Goal: Information Seeking & Learning: Learn about a topic

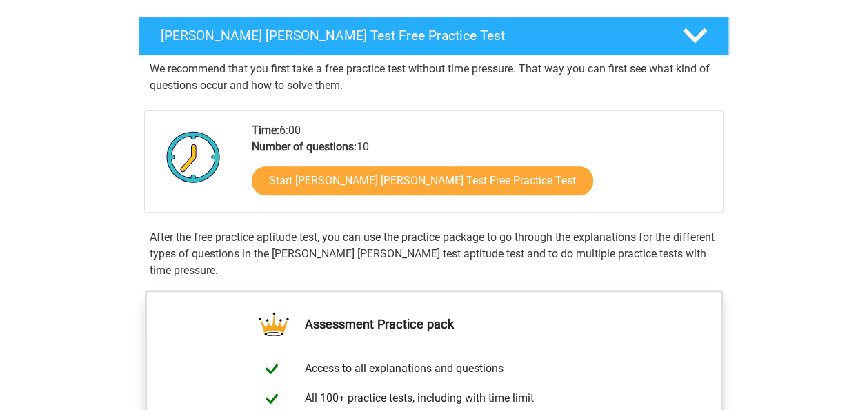
scroll to position [208, 0]
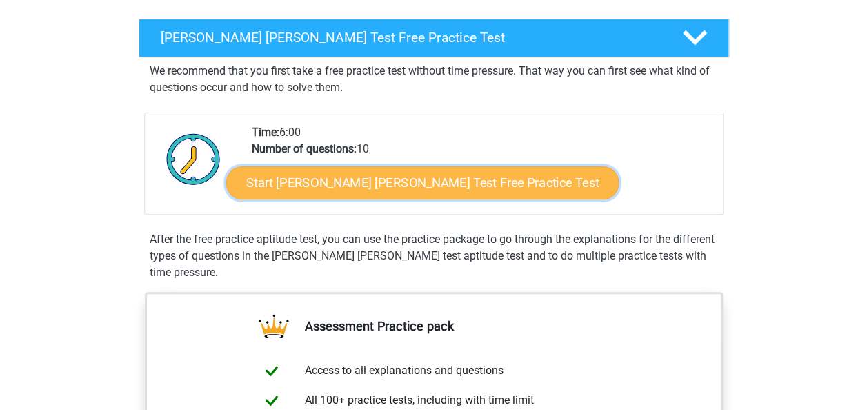
click at [472, 181] on link "Start Watson Glaser Test Free Practice Test" at bounding box center [422, 182] width 393 height 33
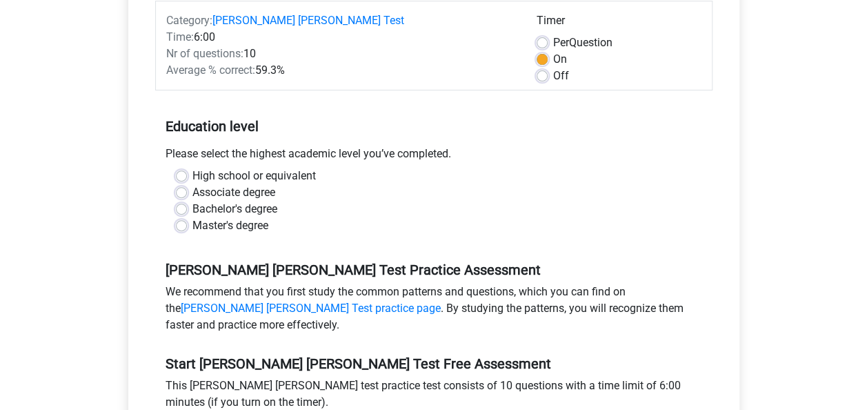
scroll to position [202, 0]
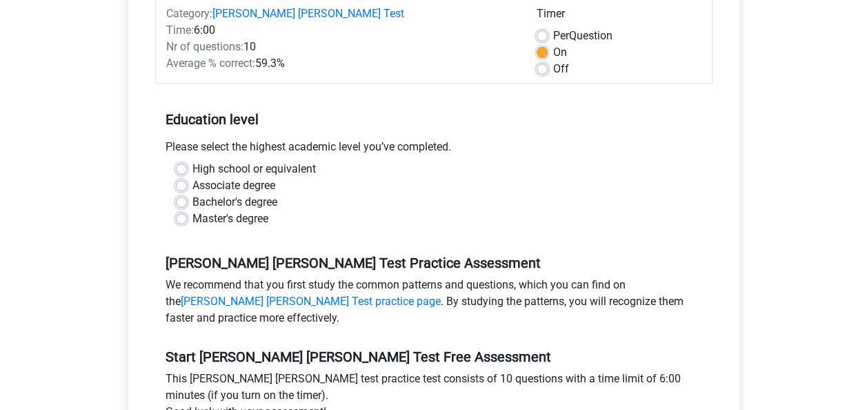
click at [193, 194] on label "Bachelor's degree" at bounding box center [235, 202] width 85 height 17
click at [184, 194] on input "Bachelor's degree" at bounding box center [181, 201] width 11 height 14
radio input "true"
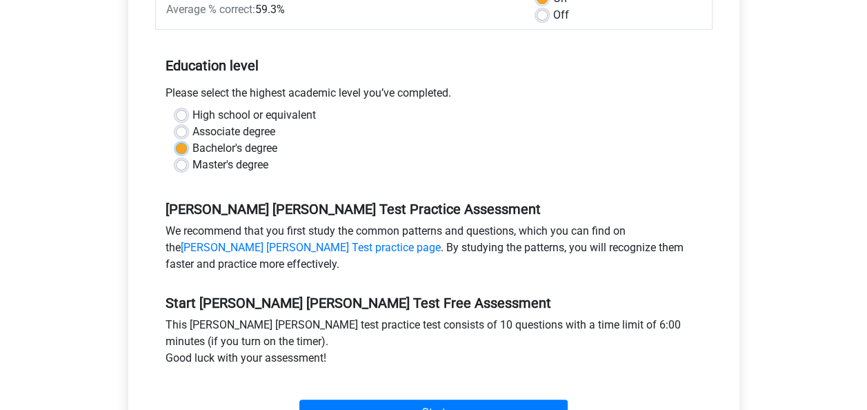
scroll to position [322, 0]
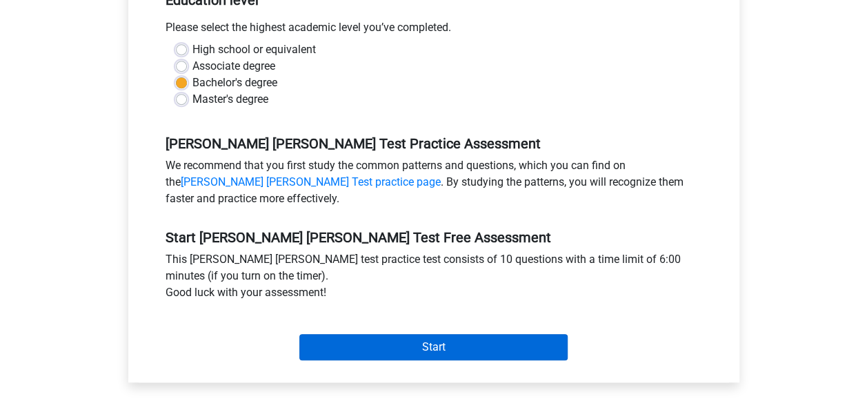
click at [348, 334] on input "Start" at bounding box center [433, 347] width 268 height 26
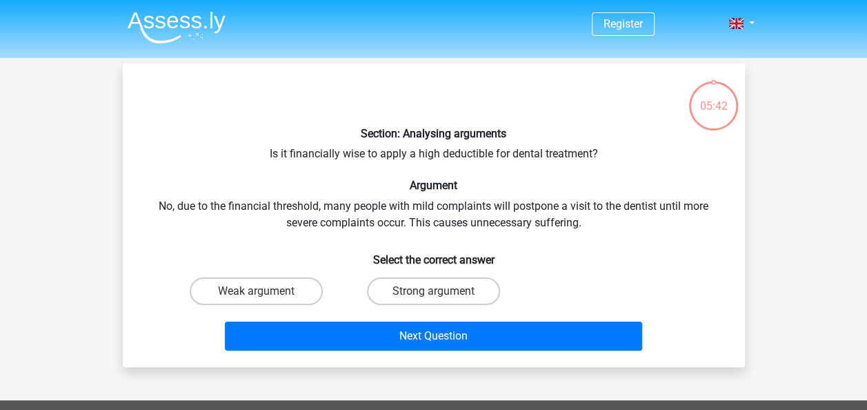
click at [462, 290] on label "Strong argument" at bounding box center [433, 291] width 133 height 28
click at [442, 291] on input "Strong argument" at bounding box center [437, 295] width 9 height 9
radio input "true"
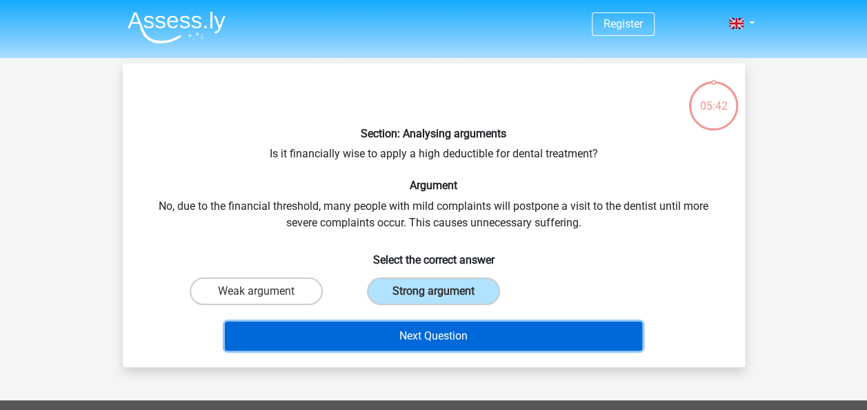
click at [459, 340] on button "Next Question" at bounding box center [433, 336] width 417 height 29
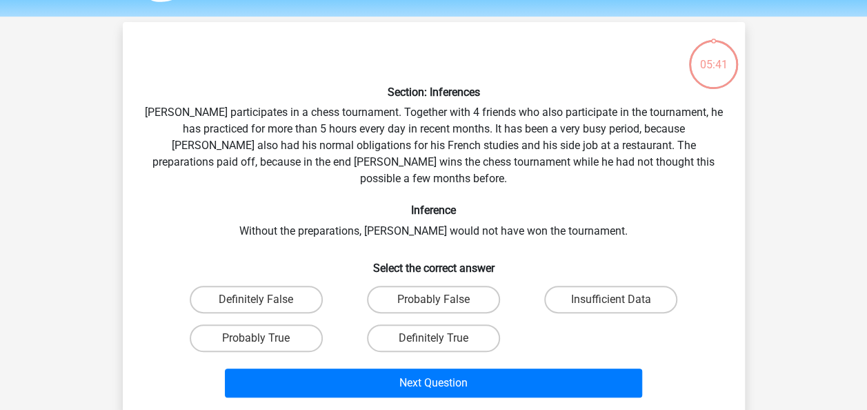
scroll to position [63, 0]
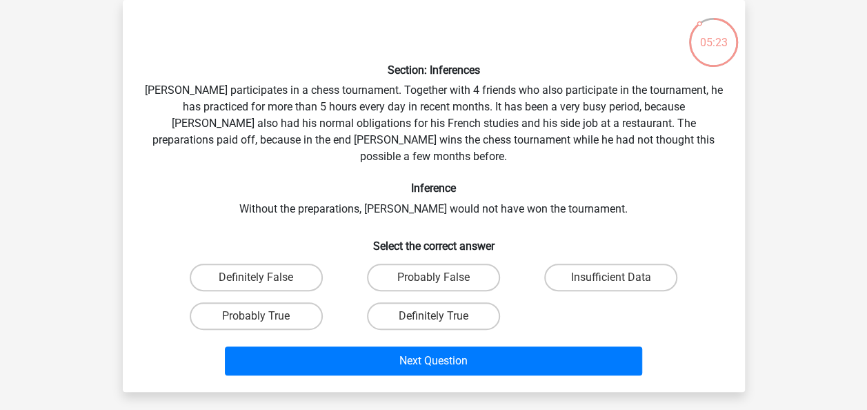
click at [250, 304] on label "Probably True" at bounding box center [256, 316] width 133 height 28
click at [256, 316] on input "Probably True" at bounding box center [260, 320] width 9 height 9
radio input "true"
click at [359, 346] on button "Next Question" at bounding box center [433, 360] width 417 height 29
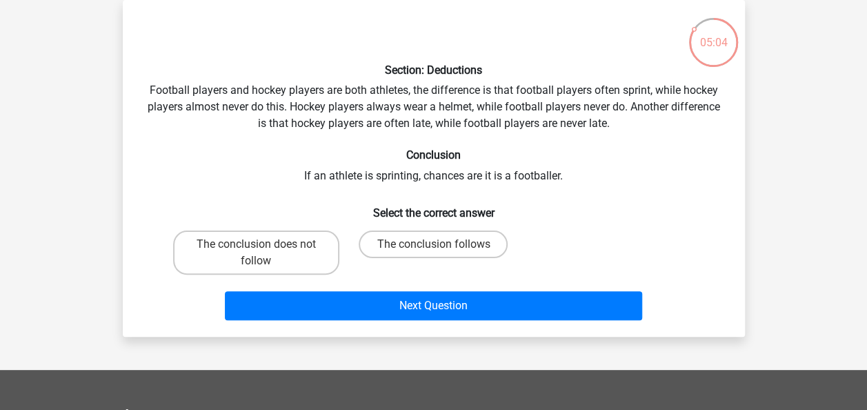
click at [410, 246] on label "The conclusion follows" at bounding box center [433, 244] width 149 height 28
click at [433, 246] on input "The conclusion follows" at bounding box center [437, 248] width 9 height 9
radio input "true"
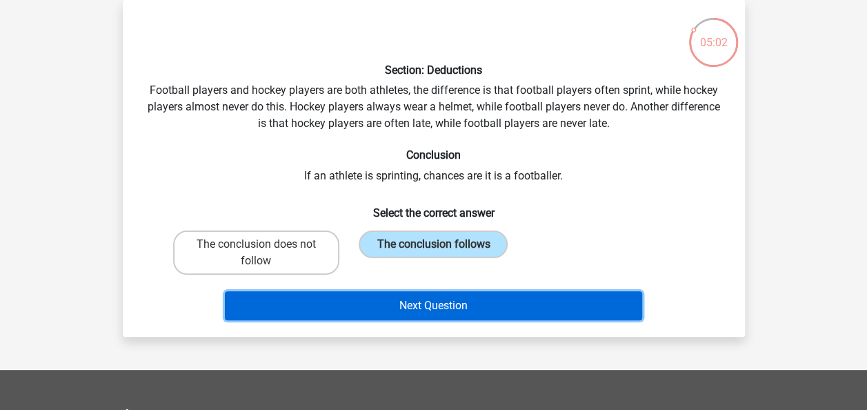
click at [396, 306] on button "Next Question" at bounding box center [433, 305] width 417 height 29
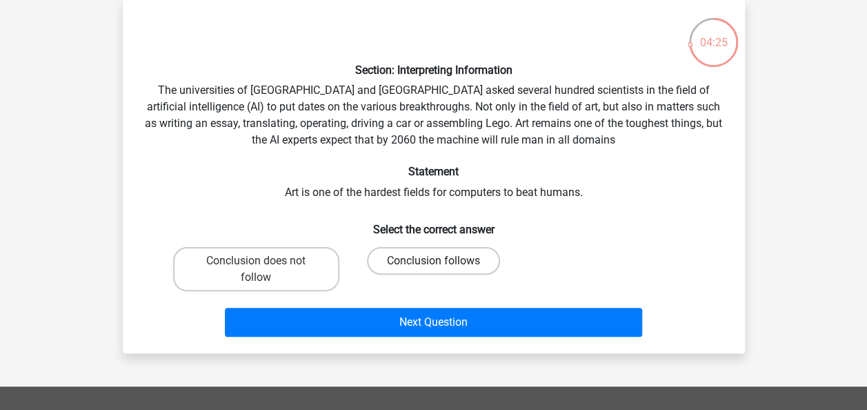
click at [398, 259] on label "Conclusion follows" at bounding box center [433, 261] width 133 height 28
click at [433, 261] on input "Conclusion follows" at bounding box center [437, 265] width 9 height 9
radio input "true"
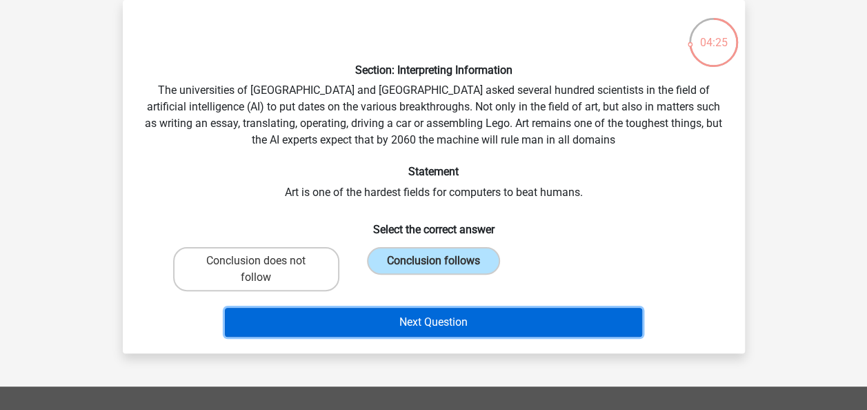
click at [361, 319] on button "Next Question" at bounding box center [433, 322] width 417 height 29
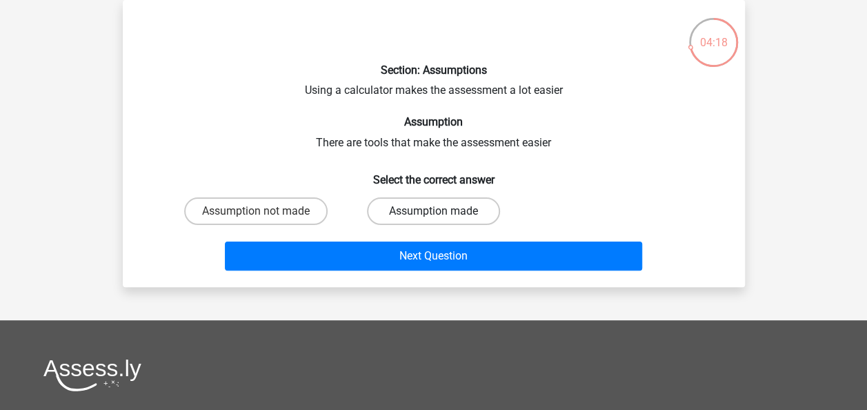
click at [405, 210] on label "Assumption made" at bounding box center [433, 211] width 133 height 28
click at [433, 211] on input "Assumption made" at bounding box center [437, 215] width 9 height 9
radio input "true"
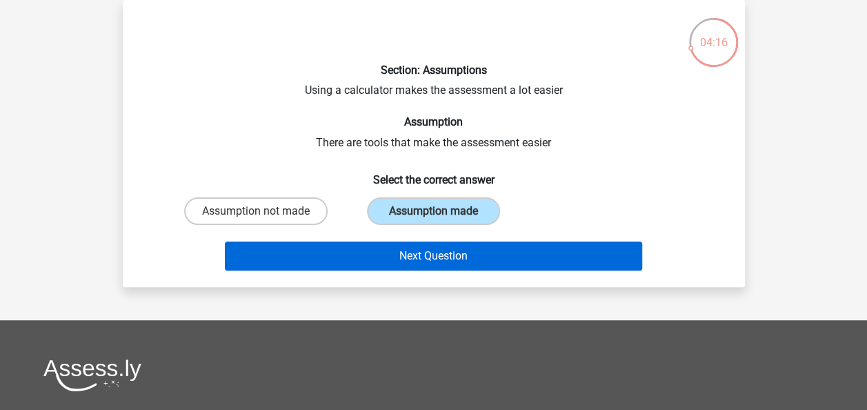
click at [349, 257] on button "Next Question" at bounding box center [433, 256] width 417 height 29
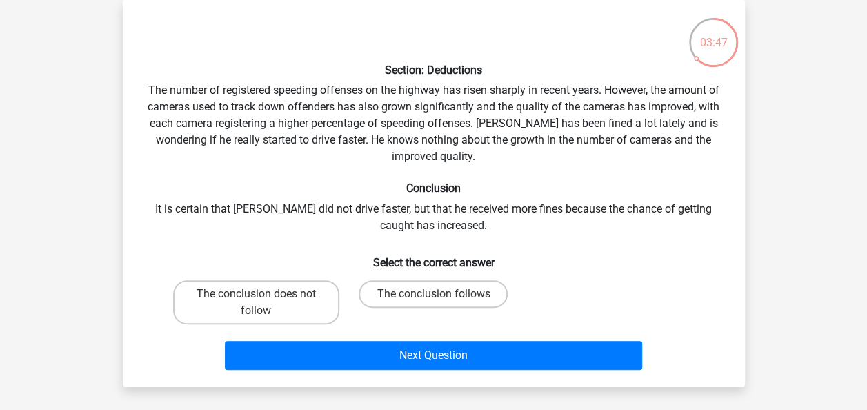
click at [285, 308] on label "The conclusion does not follow" at bounding box center [256, 302] width 166 height 44
click at [265, 303] on input "The conclusion does not follow" at bounding box center [260, 298] width 9 height 9
radio input "true"
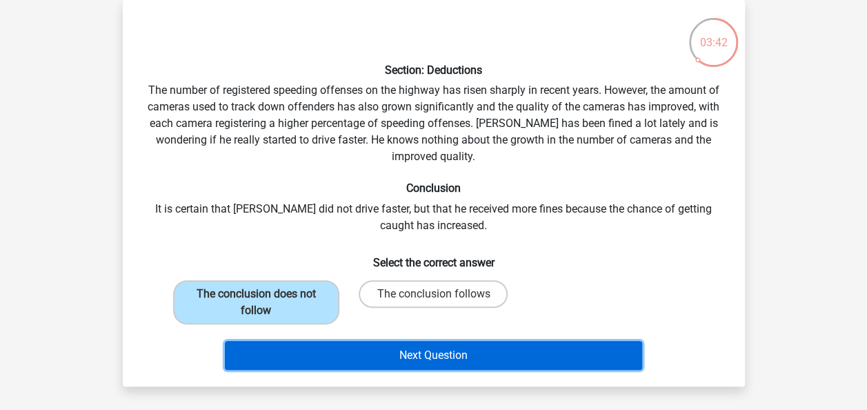
click at [406, 352] on button "Next Question" at bounding box center [433, 355] width 417 height 29
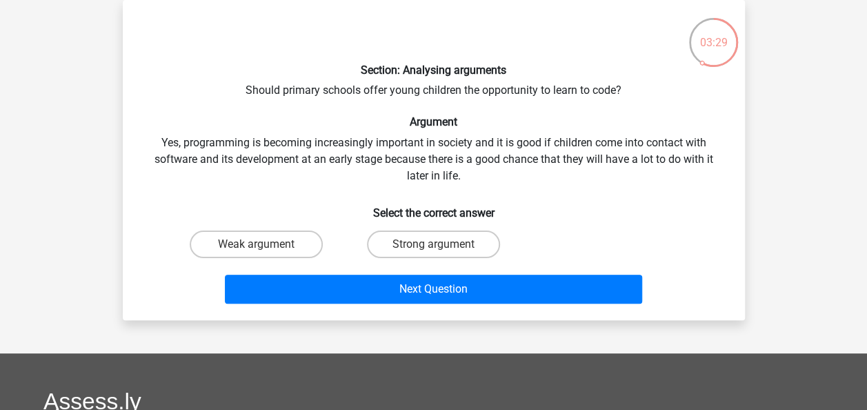
click at [435, 239] on label "Strong argument" at bounding box center [433, 244] width 133 height 28
click at [435, 244] on input "Strong argument" at bounding box center [437, 248] width 9 height 9
radio input "true"
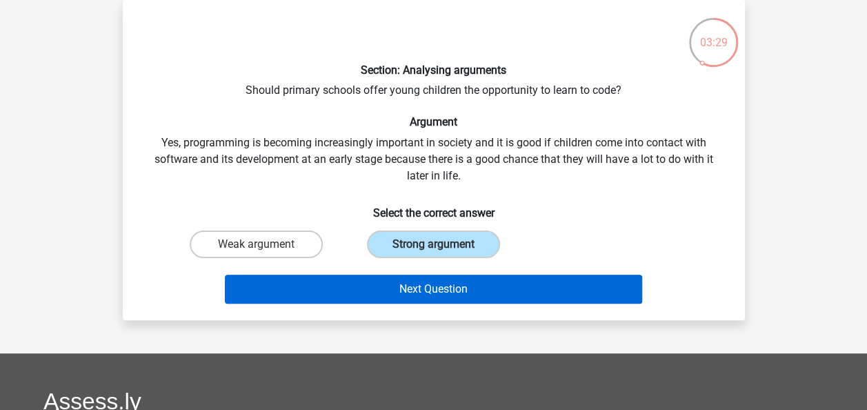
click at [418, 294] on button "Next Question" at bounding box center [433, 289] width 417 height 29
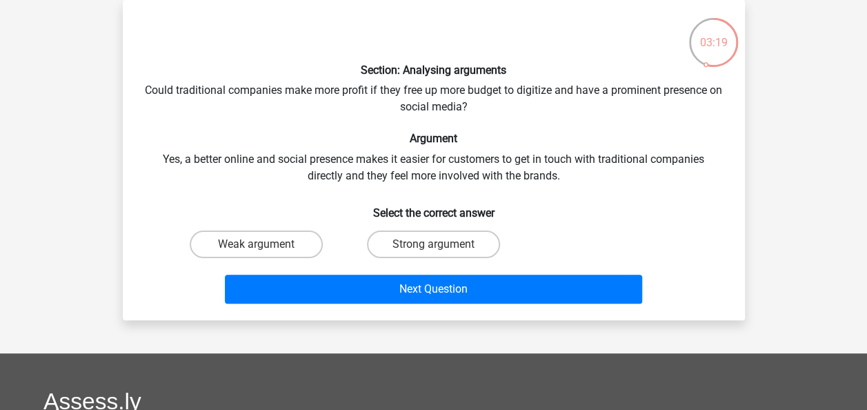
click at [406, 235] on label "Strong argument" at bounding box center [433, 244] width 133 height 28
click at [433, 244] on input "Strong argument" at bounding box center [437, 248] width 9 height 9
radio input "true"
click at [386, 299] on button "Next Question" at bounding box center [433, 289] width 417 height 29
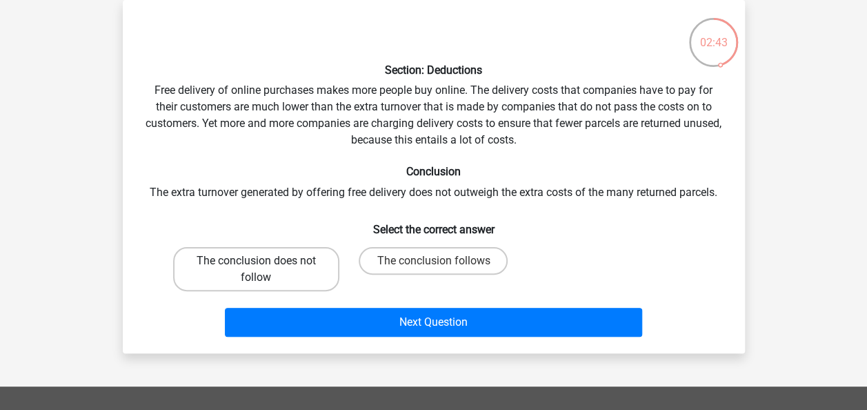
click at [280, 248] on label "The conclusion does not follow" at bounding box center [256, 269] width 166 height 44
click at [265, 261] on input "The conclusion does not follow" at bounding box center [260, 265] width 9 height 9
radio input "true"
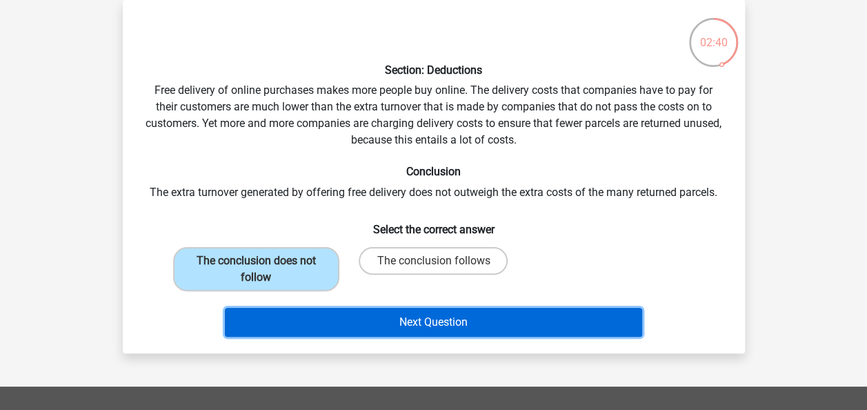
click at [393, 323] on button "Next Question" at bounding box center [433, 322] width 417 height 29
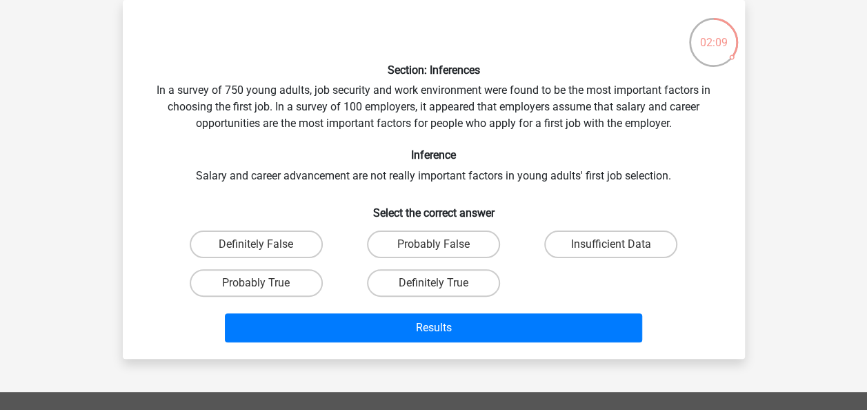
click at [582, 242] on label "Insufficient Data" at bounding box center [610, 244] width 133 height 28
click at [611, 244] on input "Insufficient Data" at bounding box center [615, 248] width 9 height 9
radio input "true"
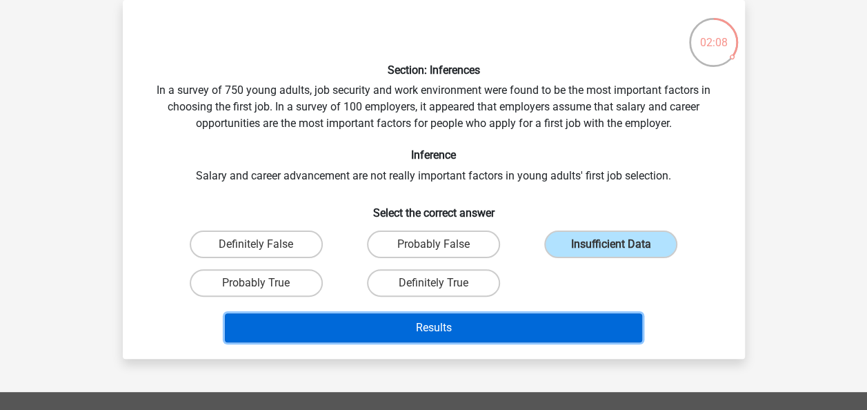
click at [487, 324] on button "Results" at bounding box center [433, 327] width 417 height 29
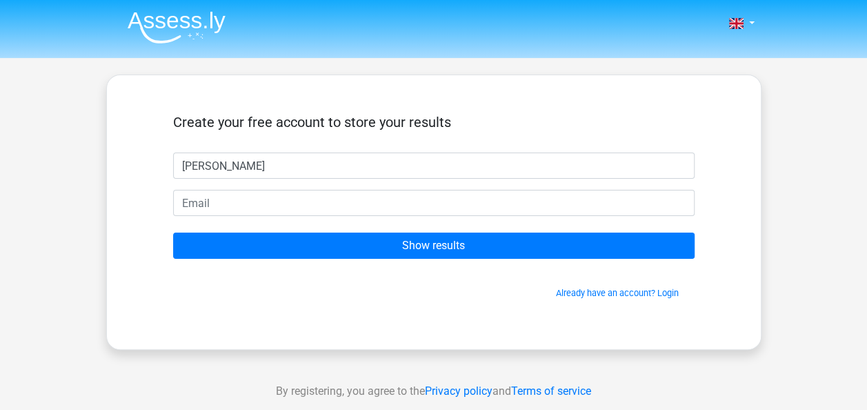
type input "[PERSON_NAME]"
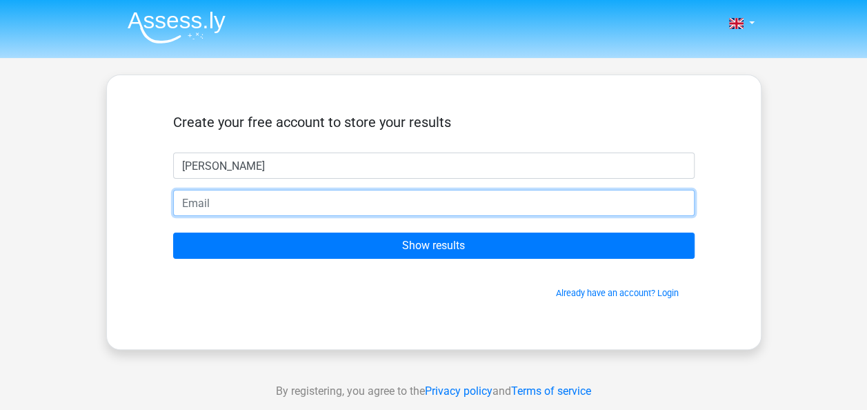
click at [351, 200] on input "email" at bounding box center [434, 203] width 522 height 26
type input "[EMAIL_ADDRESS][DOMAIN_NAME]"
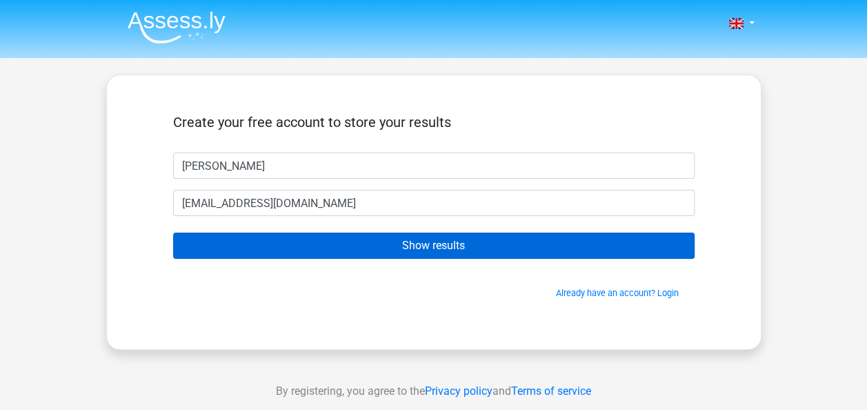
click at [462, 244] on input "Show results" at bounding box center [434, 246] width 522 height 26
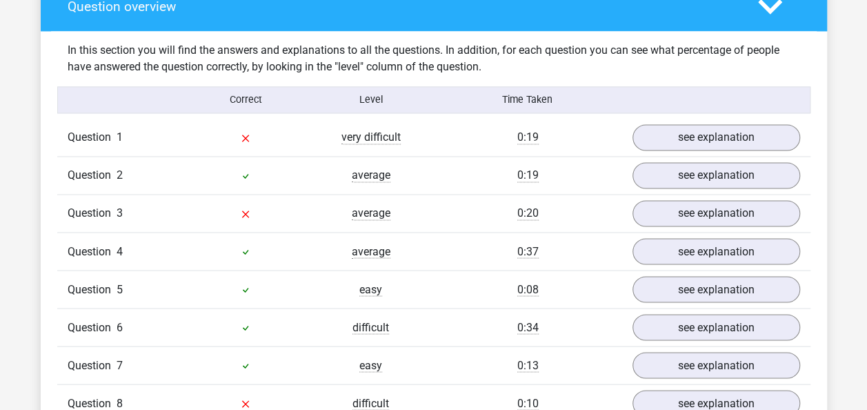
scroll to position [1045, 0]
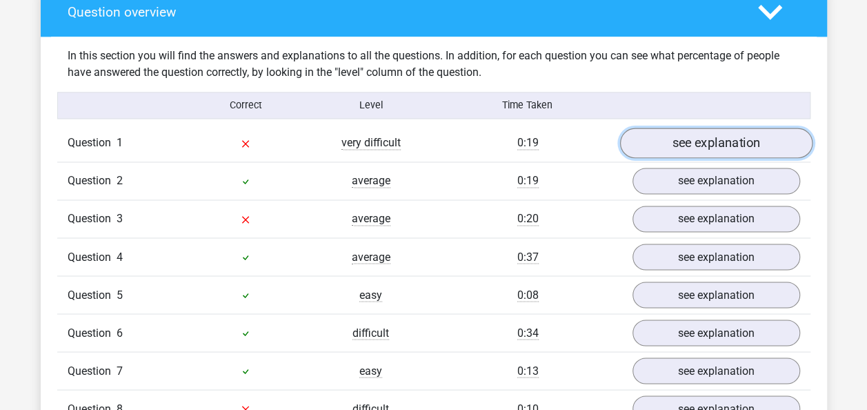
click at [682, 138] on link "see explanation" at bounding box center [716, 143] width 193 height 30
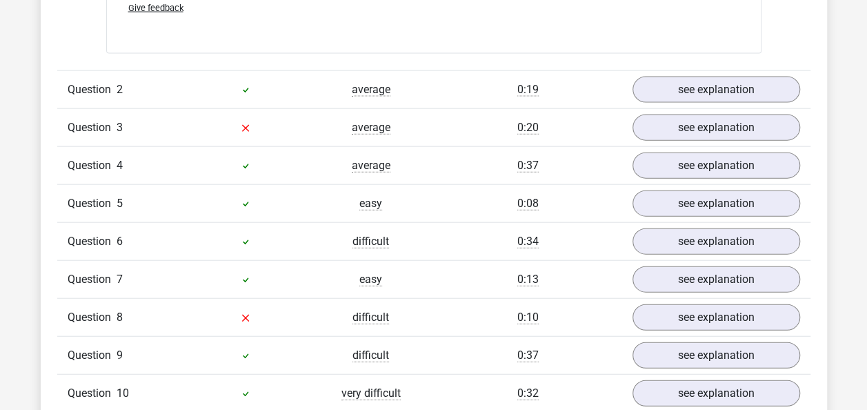
scroll to position [1503, 0]
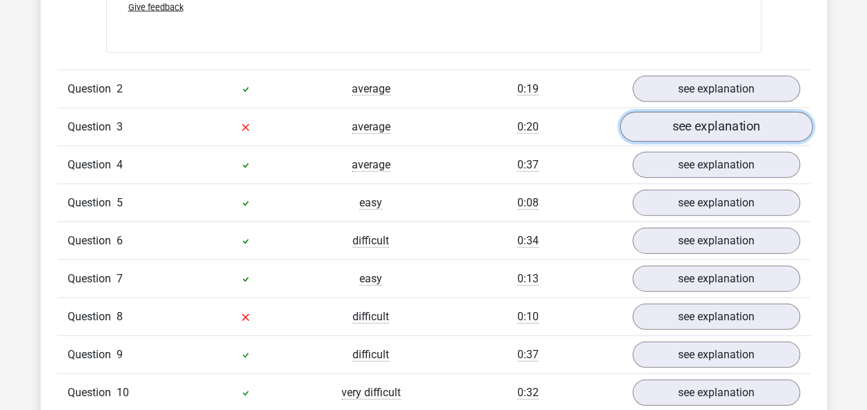
click at [672, 112] on link "see explanation" at bounding box center [716, 127] width 193 height 30
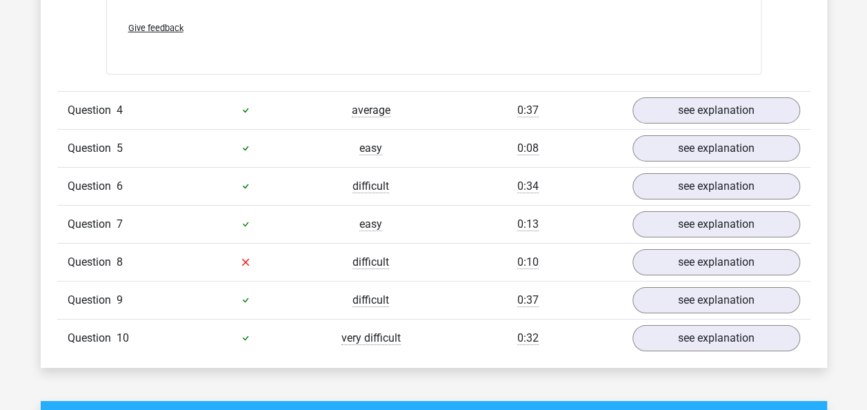
scroll to position [2345, 0]
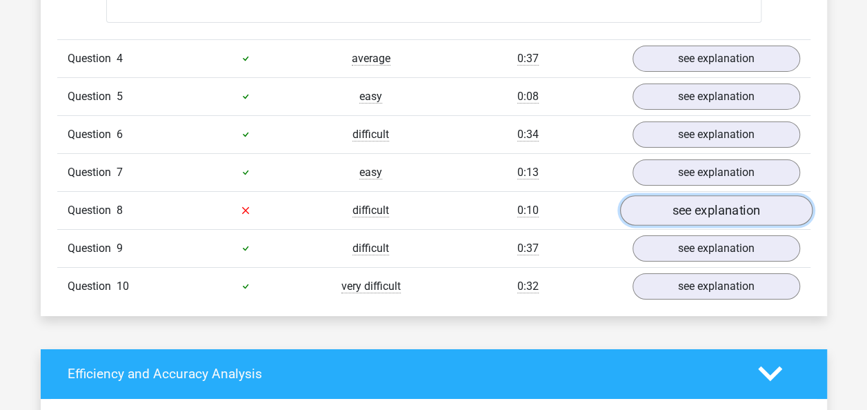
click at [672, 195] on link "see explanation" at bounding box center [716, 210] width 193 height 30
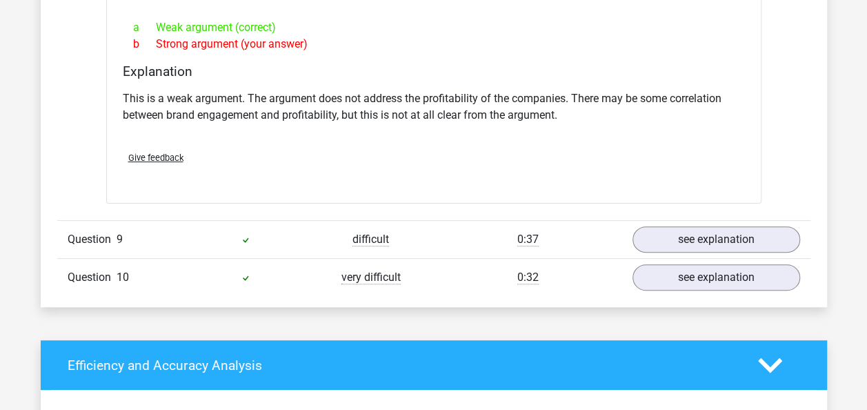
scroll to position [2719, 0]
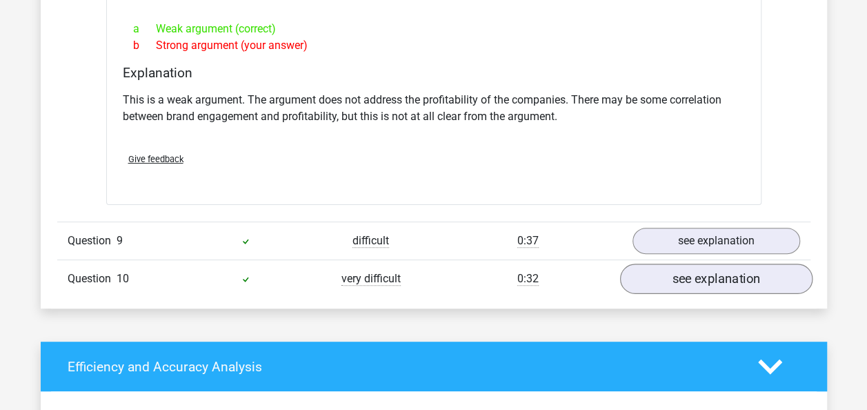
click at [658, 264] on link "see explanation" at bounding box center [716, 279] width 193 height 30
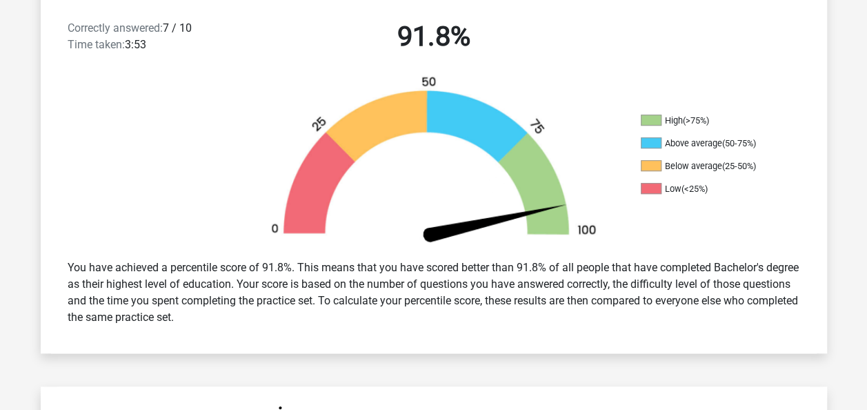
scroll to position [0, 0]
